Goal: Check status: Check status

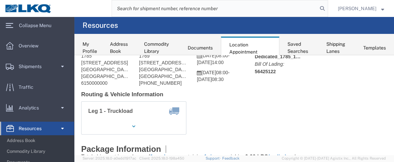
scroll to position [37, 0]
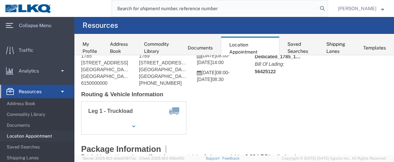
click at [194, 7] on input "search" at bounding box center [215, 8] width 206 height 16
type input "56383301"
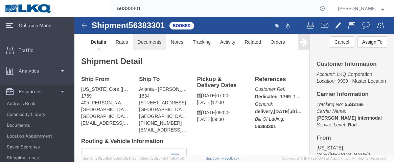
click link "Documents"
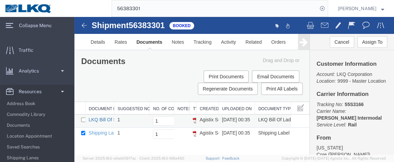
click at [103, 122] on link "LKQ Bill Of Lading" at bounding box center [108, 119] width 39 height 5
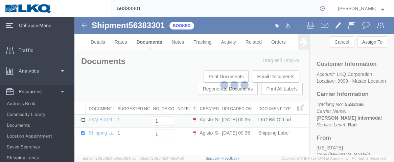
click at [84, 122] on input "checkbox" at bounding box center [83, 119] width 4 height 4
checkbox input "true"
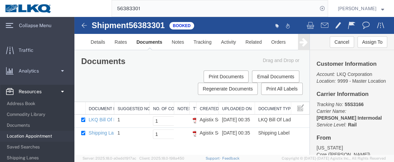
click at [45, 136] on span "Location Appointment" at bounding box center [38, 136] width 63 height 14
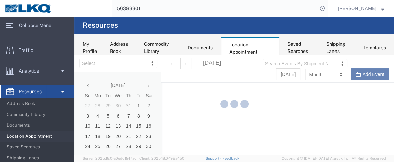
select select "28716"
